Goal: Task Accomplishment & Management: Manage account settings

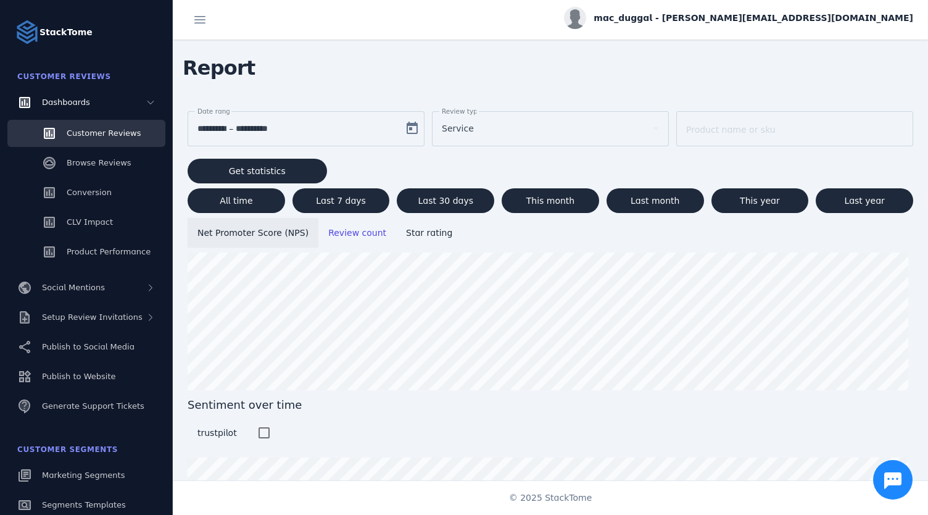
scroll to position [114, 0]
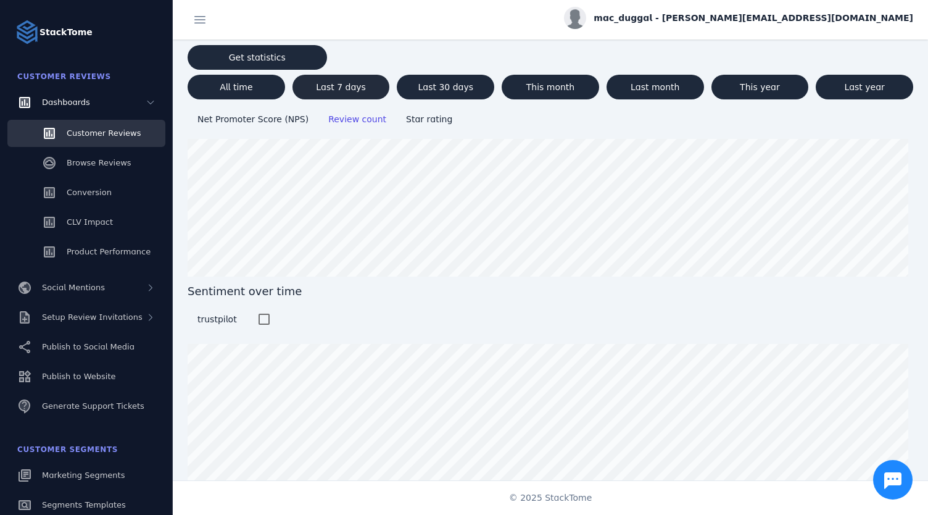
click at [355, 88] on span "Last 7 days" at bounding box center [341, 87] width 50 height 9
click at [99, 157] on div "Browse Reviews" at bounding box center [99, 163] width 65 height 12
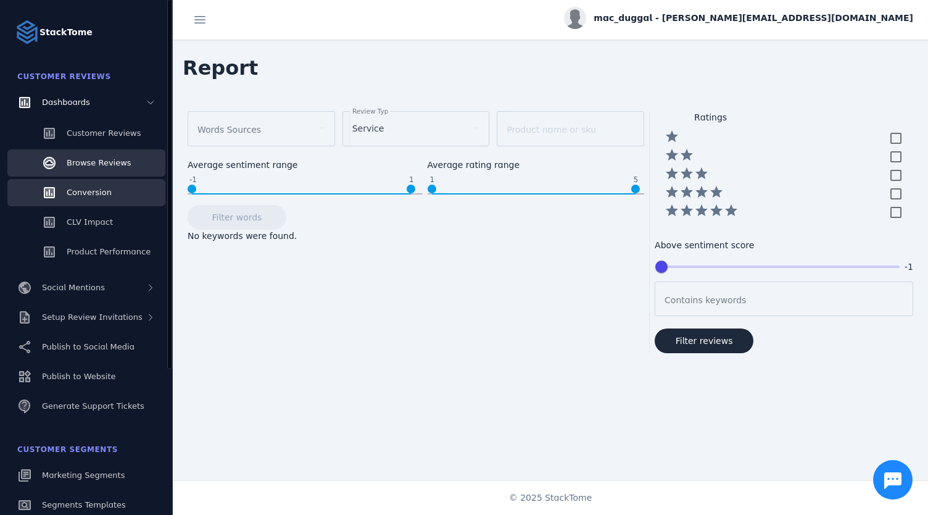
click at [88, 196] on span "Conversion" at bounding box center [89, 192] width 45 height 9
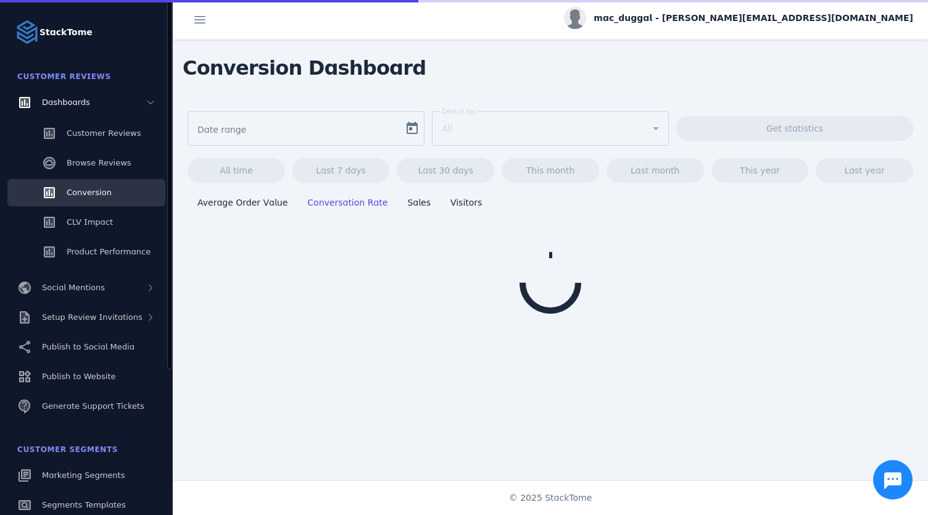
type input "**********"
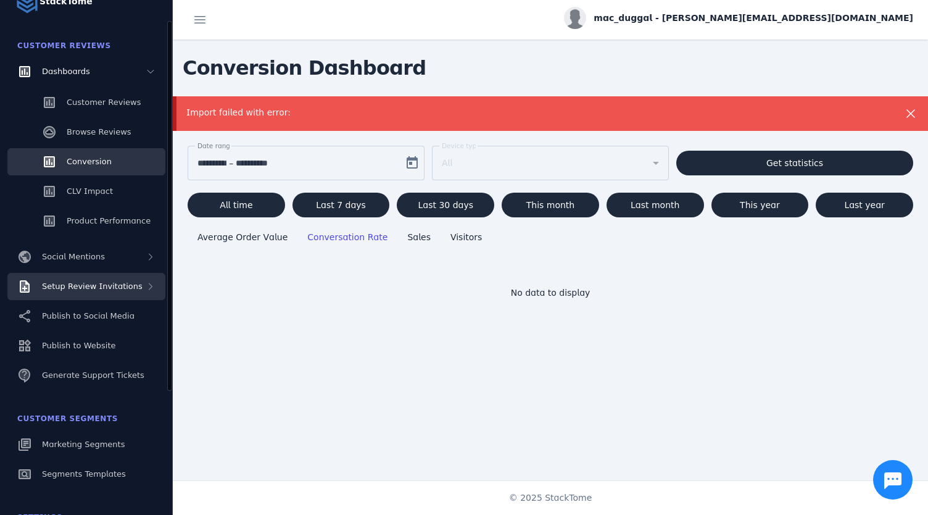
scroll to position [31, 0]
click at [85, 287] on span "Setup Review Invitations" at bounding box center [92, 285] width 101 height 9
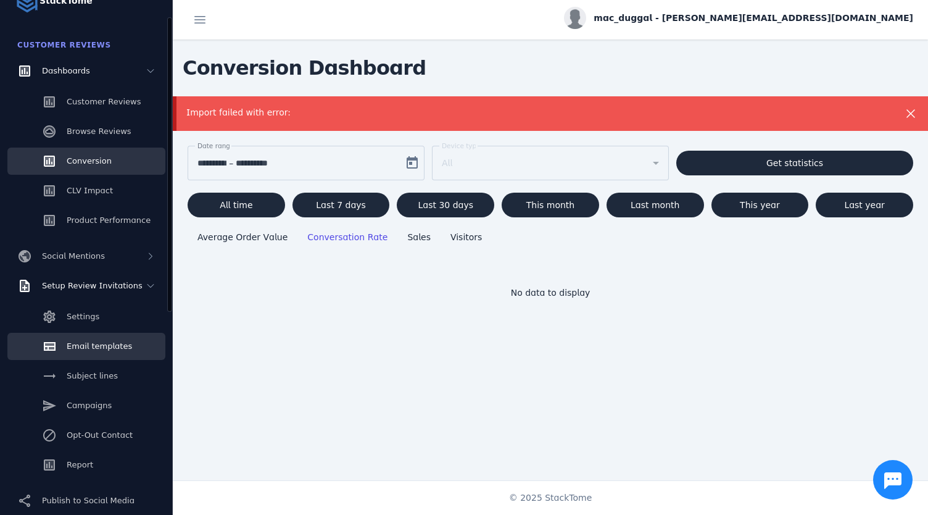
click at [93, 345] on span "Email templates" at bounding box center [99, 345] width 65 height 9
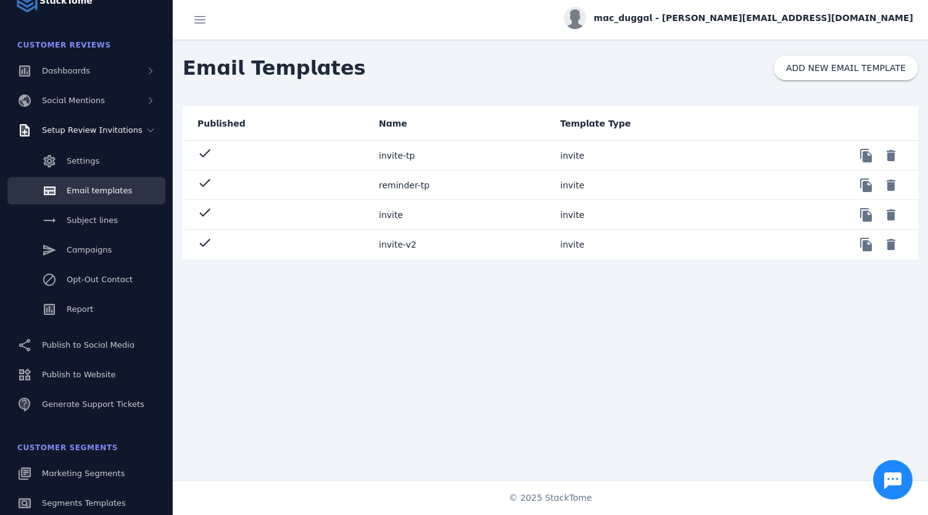
click at [395, 242] on mat-cell "invite-v2" at bounding box center [459, 245] width 181 height 30
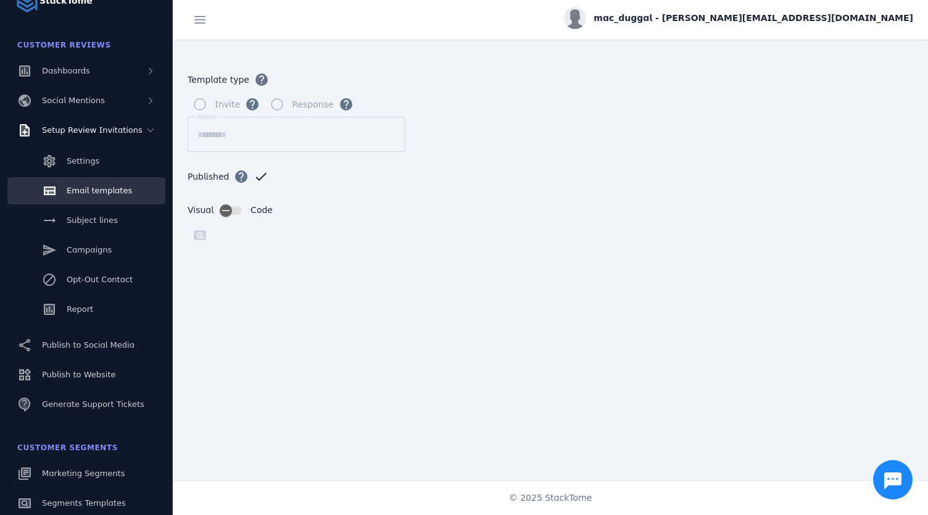
scroll to position [41, 0]
click at [83, 196] on div "Email templates" at bounding box center [99, 190] width 65 height 12
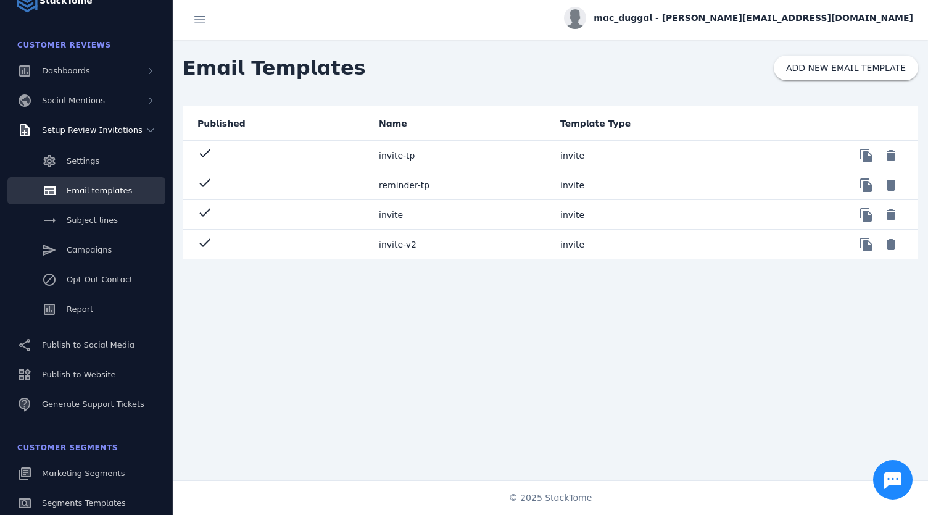
click at [387, 218] on mat-cell "invite" at bounding box center [459, 215] width 181 height 30
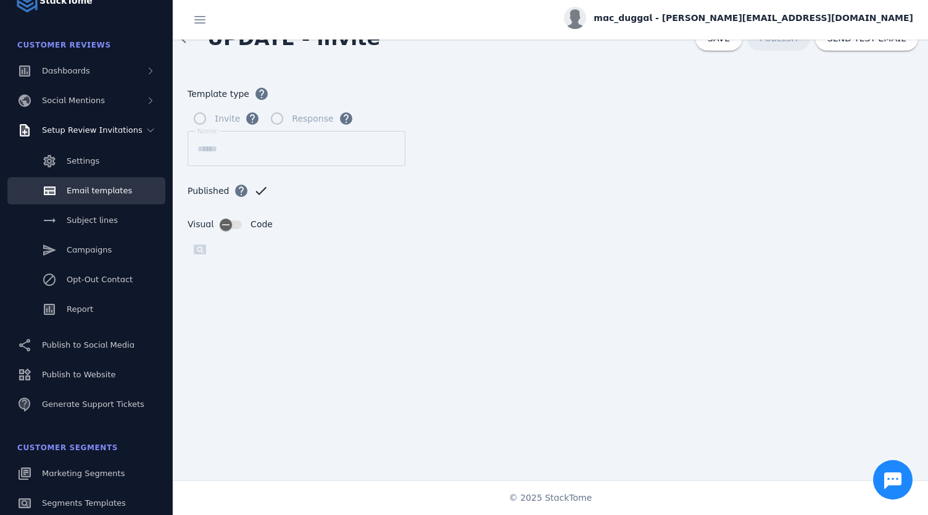
scroll to position [123, 0]
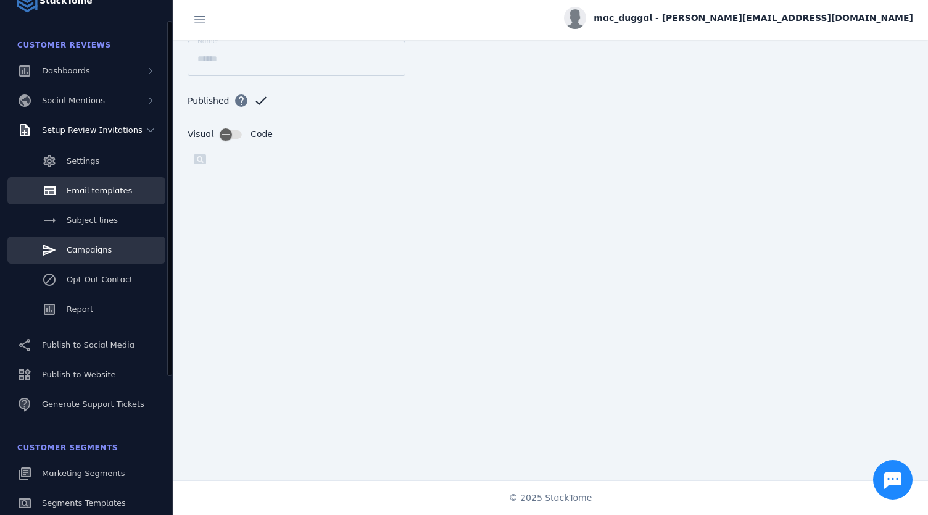
click at [96, 245] on span "Campaigns" at bounding box center [89, 249] width 45 height 9
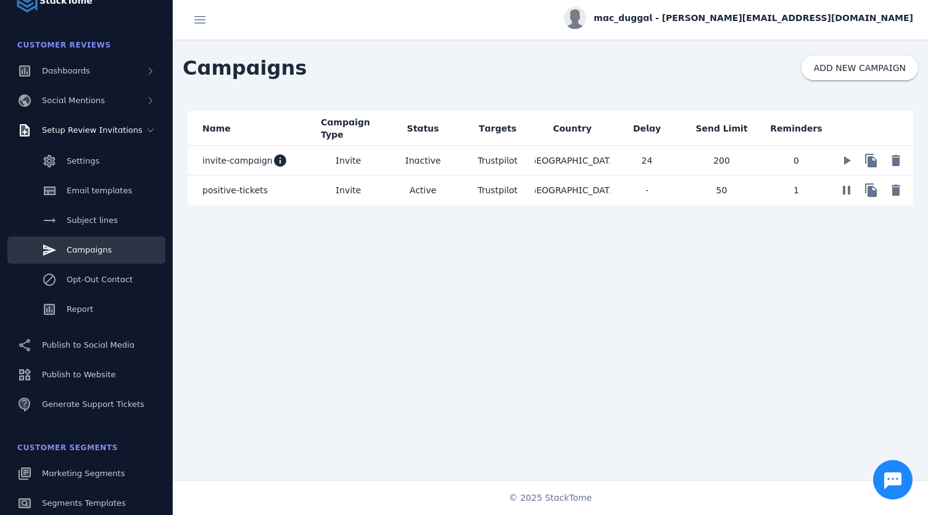
click at [238, 190] on span "positive-tickets" at bounding box center [234, 190] width 65 height 15
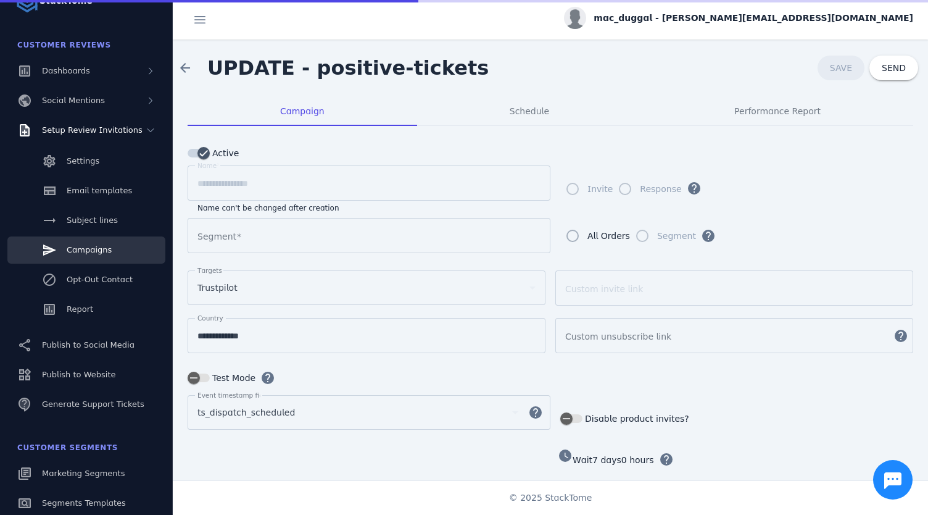
type input "**********"
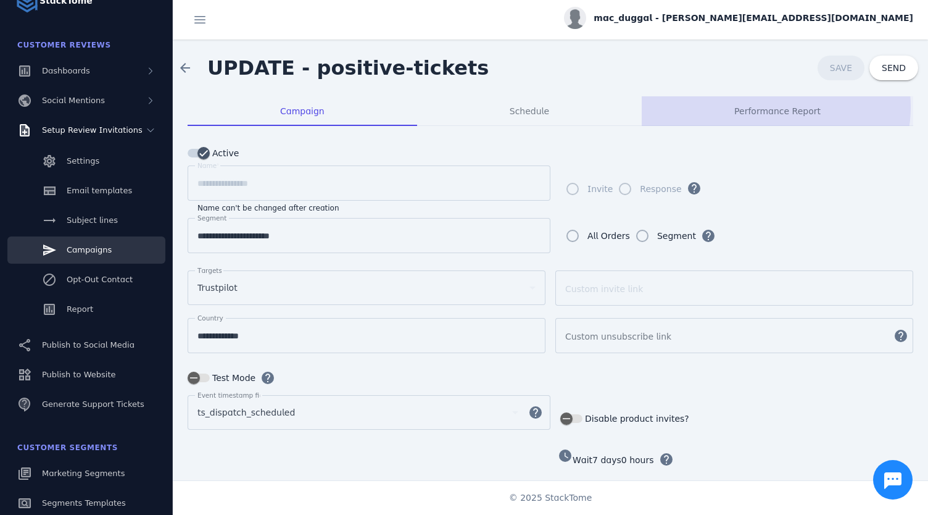
click at [769, 107] on span "Performance Report" at bounding box center [777, 111] width 86 height 9
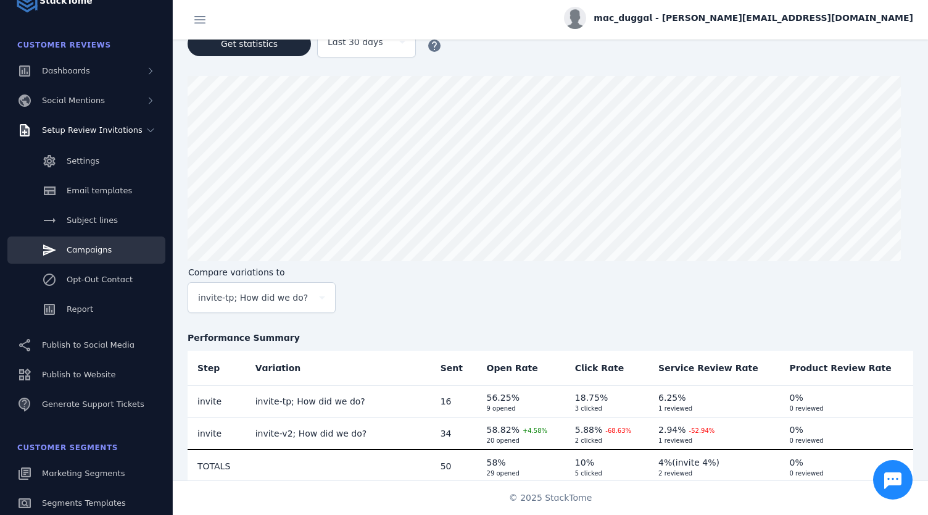
scroll to position [128, 0]
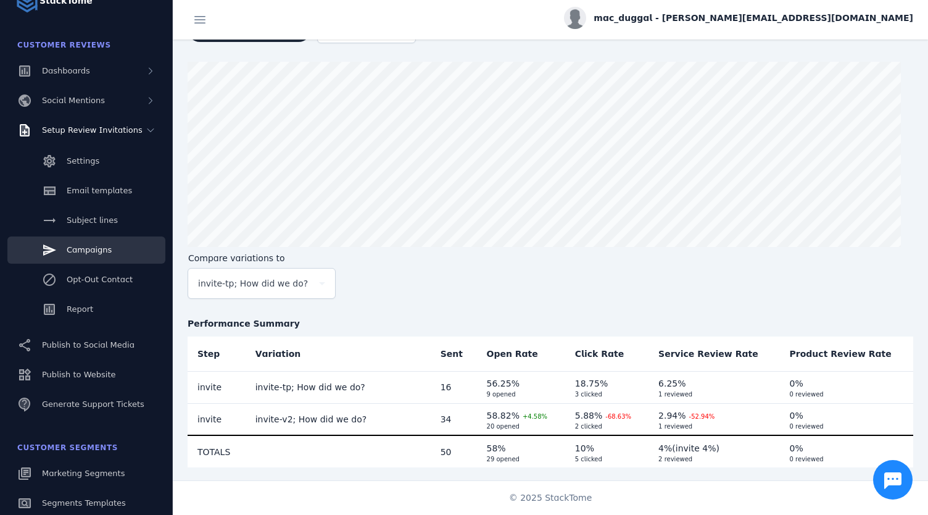
click at [375, 310] on div "Get statistics Last 30 days help Compare variations to invite-tp; How did we do…" at bounding box center [551, 239] width 726 height 455
click at [281, 283] on span "invite-tp; How did we do?" at bounding box center [253, 283] width 110 height 15
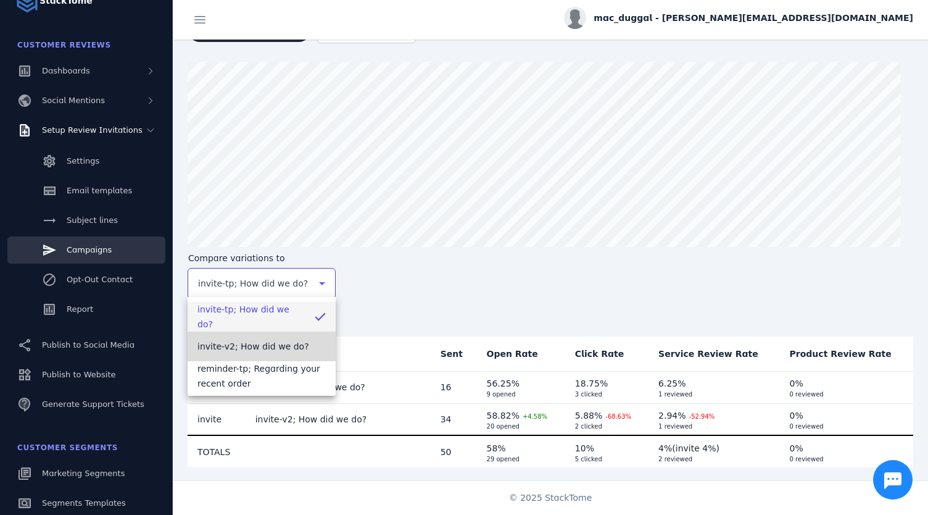
click at [279, 347] on span "invite-v2; How did we do?" at bounding box center [253, 346] width 112 height 15
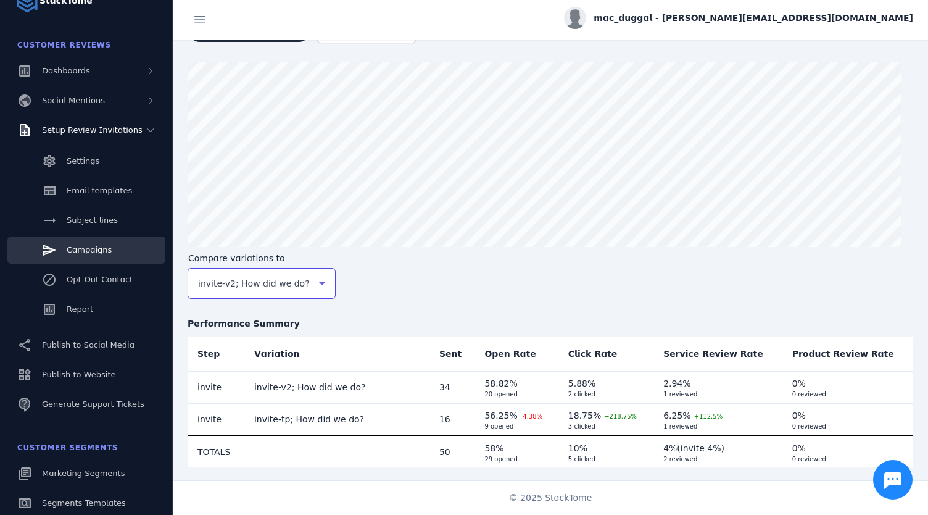
click at [273, 282] on span "invite-v2; How did we do?" at bounding box center [254, 283] width 112 height 15
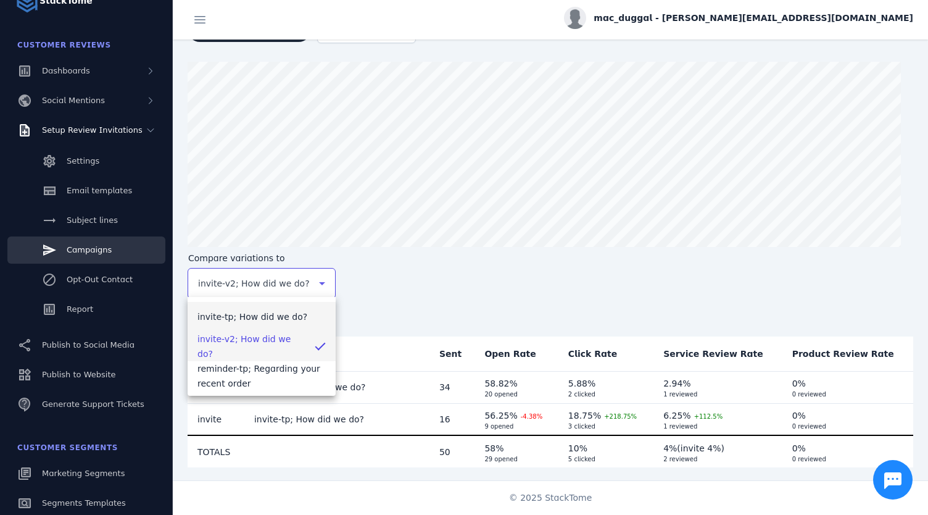
click at [269, 323] on span "invite-tp; How did we do?" at bounding box center [252, 316] width 110 height 15
